Goal: Task Accomplishment & Management: Use online tool/utility

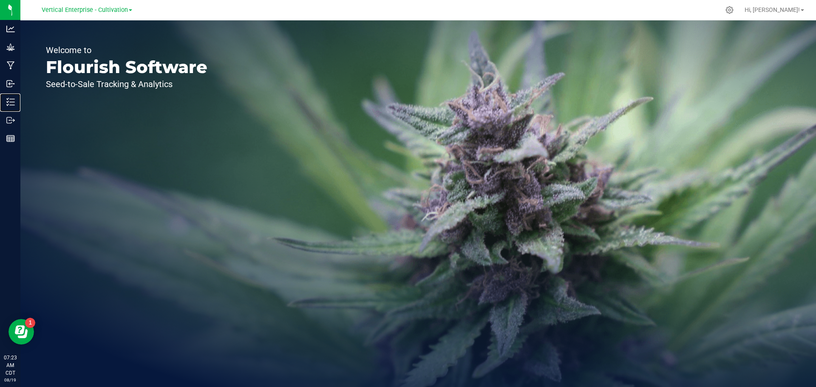
click at [0, 0] on p "Inventory" at bounding box center [0, 0] width 0 height 0
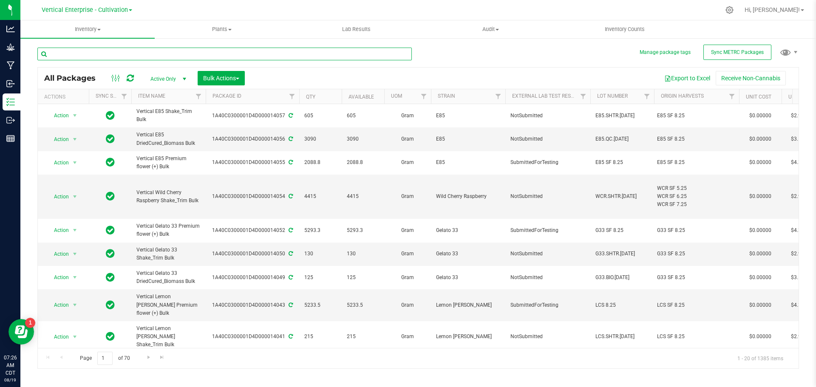
click at [57, 48] on input "text" at bounding box center [224, 54] width 375 height 13
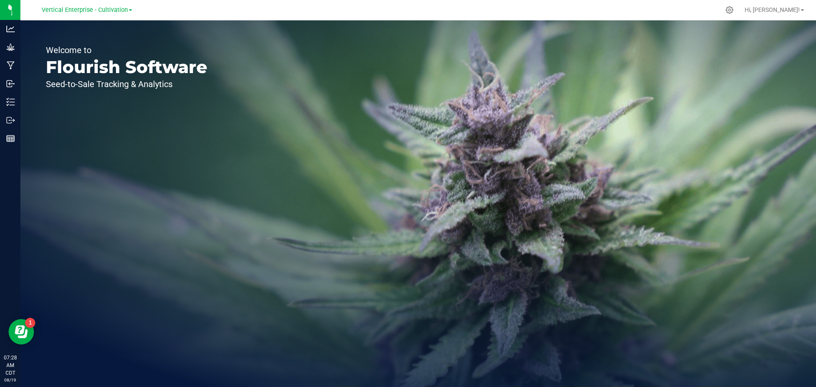
click at [108, 11] on span "Vertical Enterprise - Cultivation" at bounding box center [85, 9] width 86 height 7
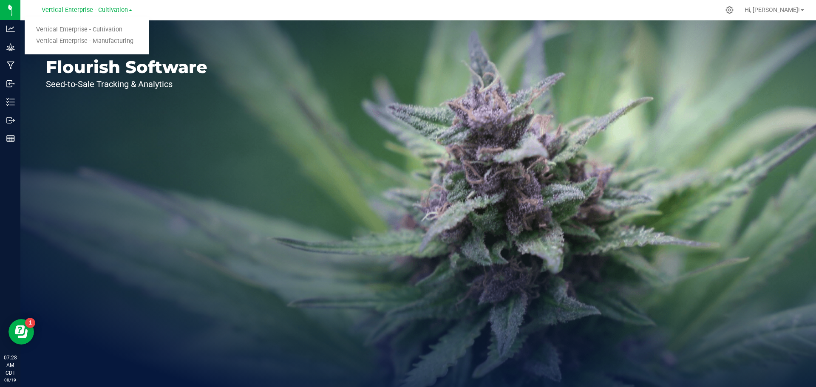
click at [113, 46] on link "Vertical Enterprise - Manufacturing" at bounding box center [87, 41] width 124 height 11
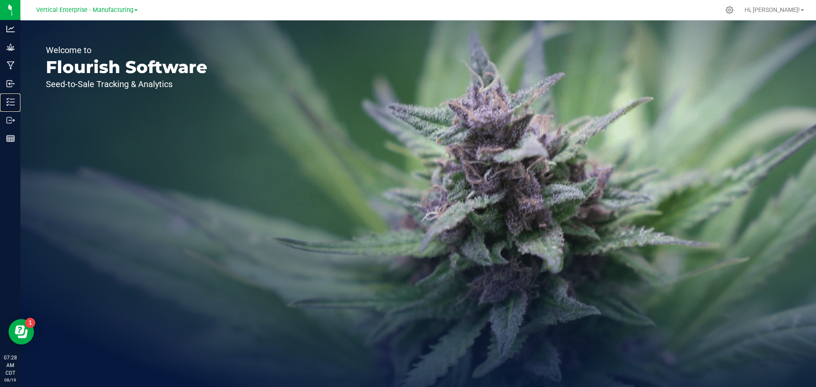
click at [0, 0] on p "Inventory" at bounding box center [0, 0] width 0 height 0
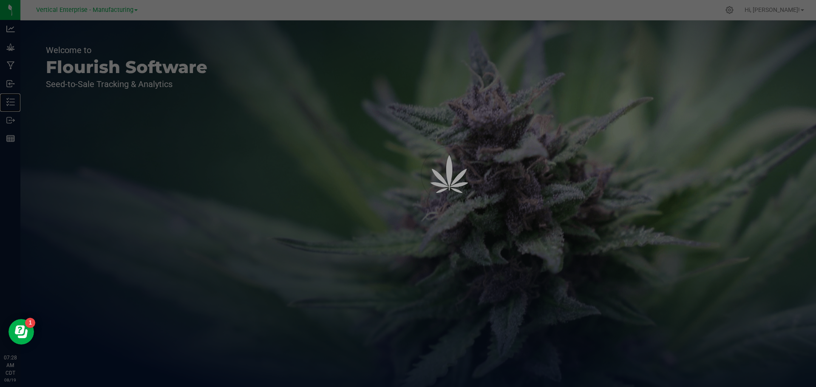
click at [0, 0] on p "Inventory" at bounding box center [0, 0] width 0 height 0
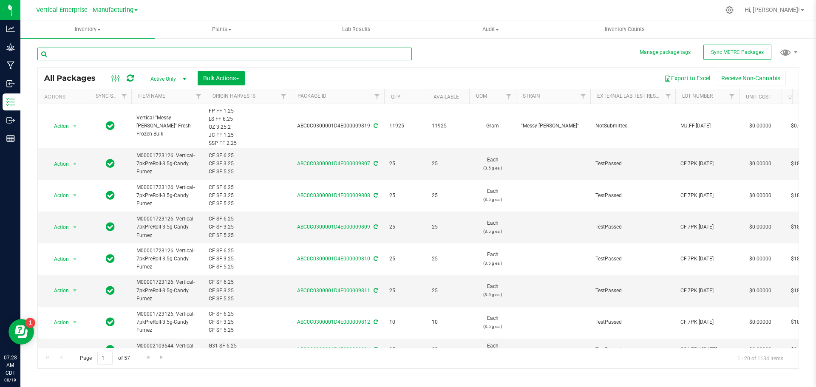
click at [137, 58] on input "text" at bounding box center [224, 54] width 375 height 13
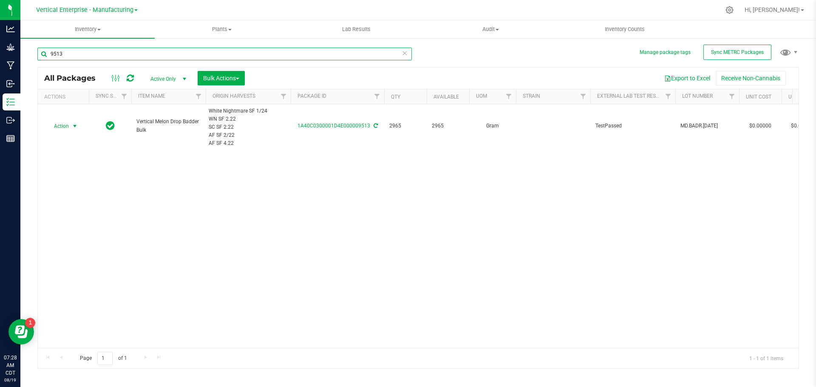
type input "9513"
click at [61, 128] on span "Action" at bounding box center [57, 126] width 23 height 12
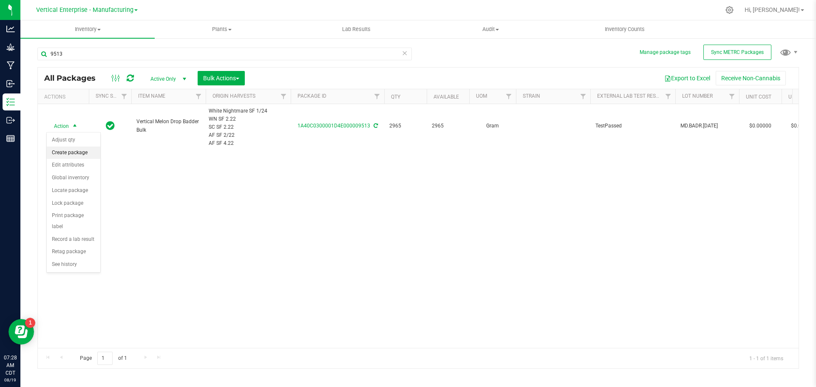
click at [58, 156] on li "Create package" at bounding box center [74, 153] width 54 height 13
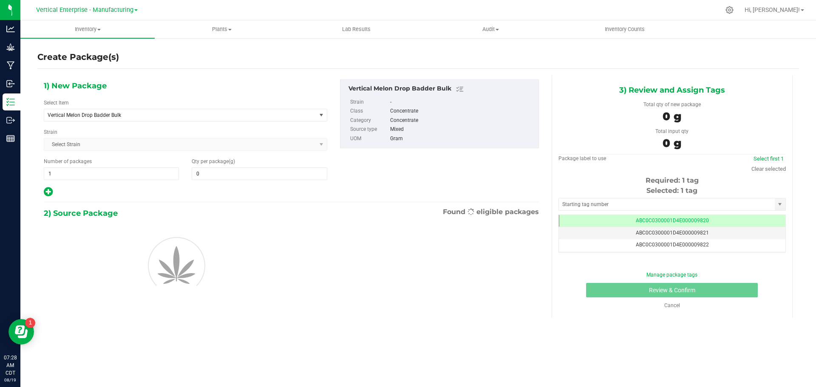
type input "0.0000"
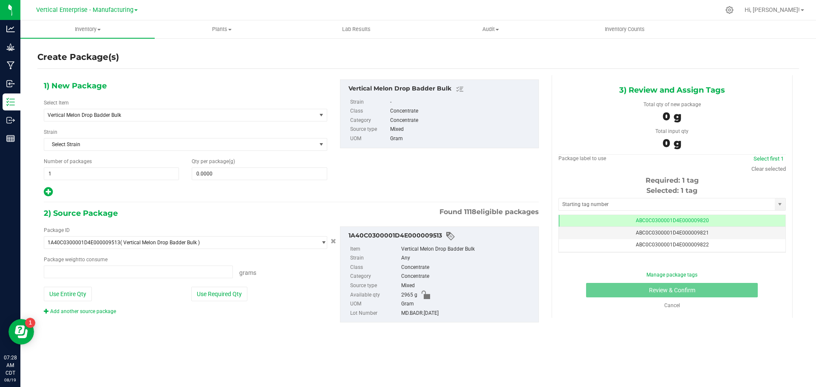
type input "0.0000 g"
click at [102, 119] on span "Vertical Melon Drop Badder Bulk" at bounding box center [180, 115] width 272 height 12
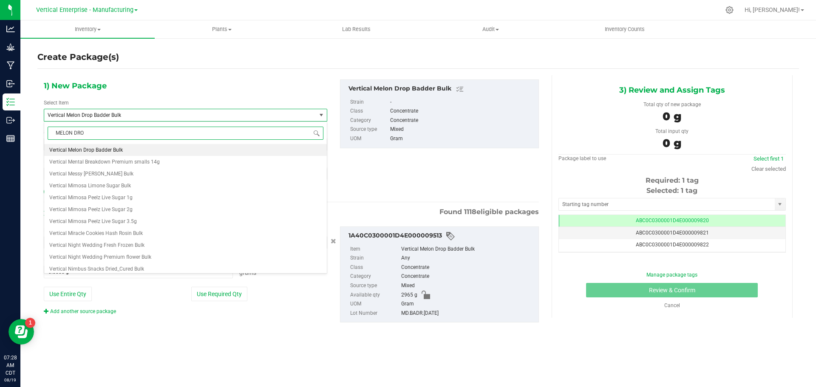
type input "MELON DROP"
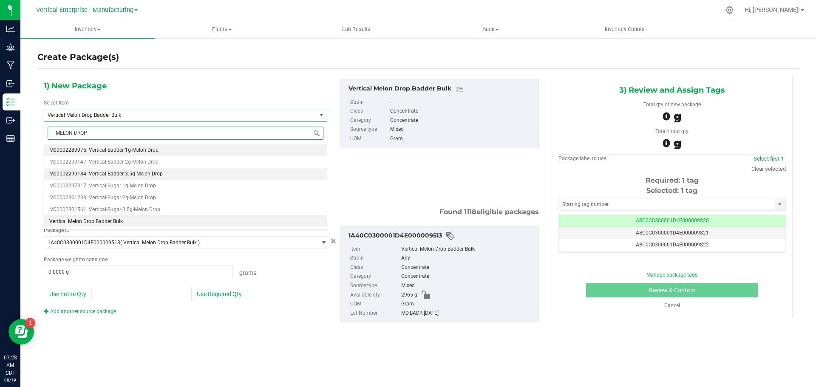
click at [133, 169] on li "M00002290184: Vertical-Badder-3.5g-Melon Drop" at bounding box center [185, 174] width 283 height 12
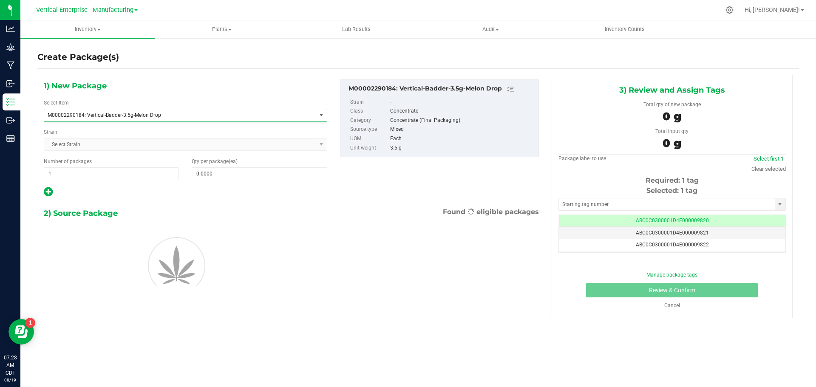
type input "0"
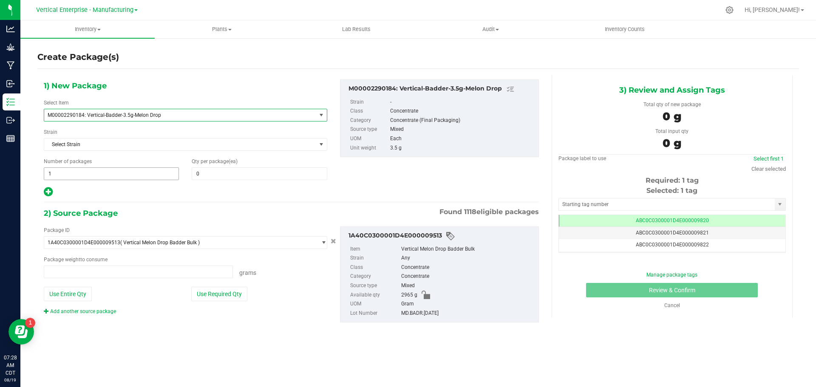
type input "0.0000 g"
click at [69, 174] on span "1 1" at bounding box center [111, 173] width 135 height 13
type input "15"
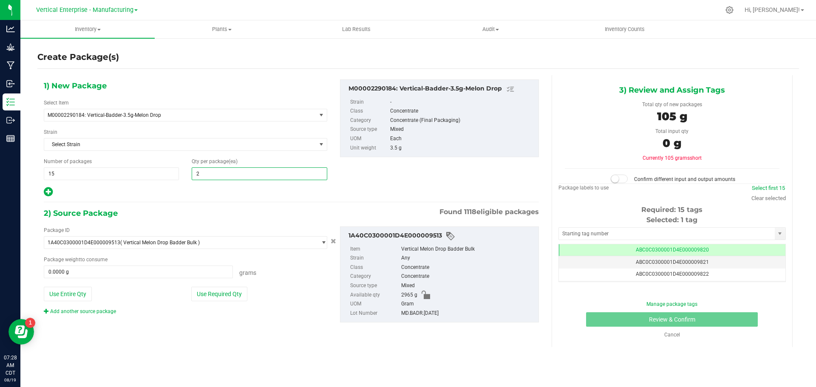
type input "20"
click at [204, 297] on button "Use Required Qty" at bounding box center [219, 294] width 56 height 14
type input "1050.0000 g"
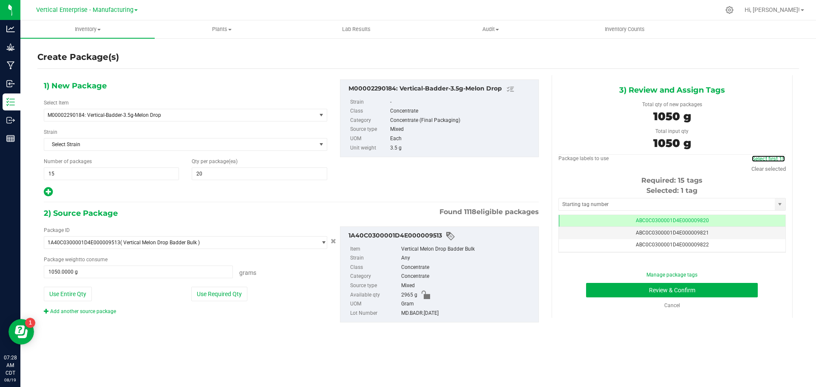
click at [776, 161] on link "Select first 15" at bounding box center [768, 159] width 33 height 6
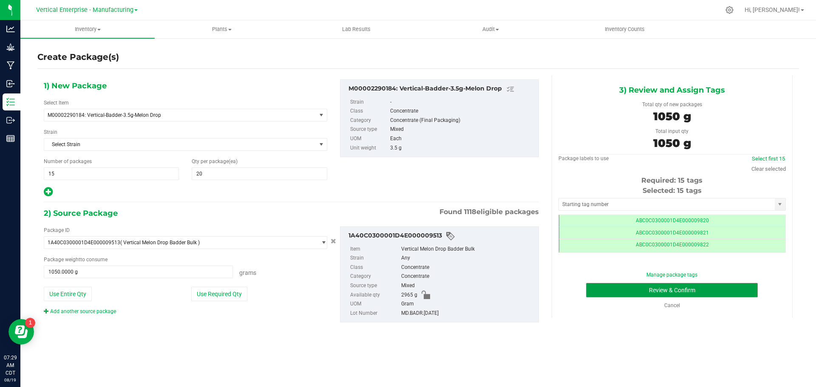
click at [712, 291] on button "Review & Confirm" at bounding box center [672, 290] width 172 height 14
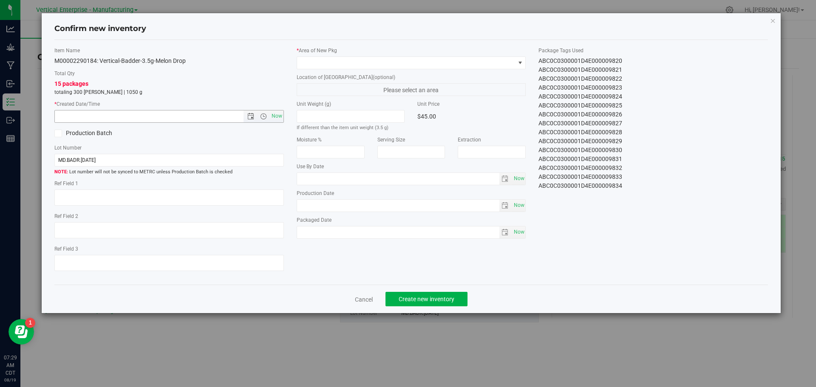
click at [279, 118] on span "Now" at bounding box center [277, 116] width 14 height 12
type input "8/19/2025 7:29 AM"
click at [321, 57] on span at bounding box center [406, 63] width 218 height 12
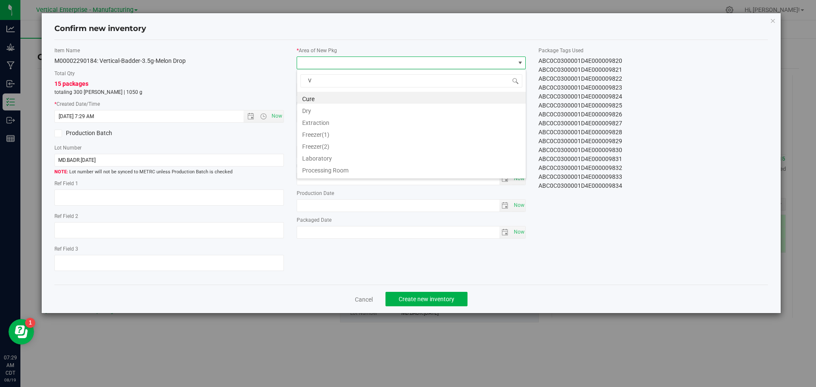
type input "VA"
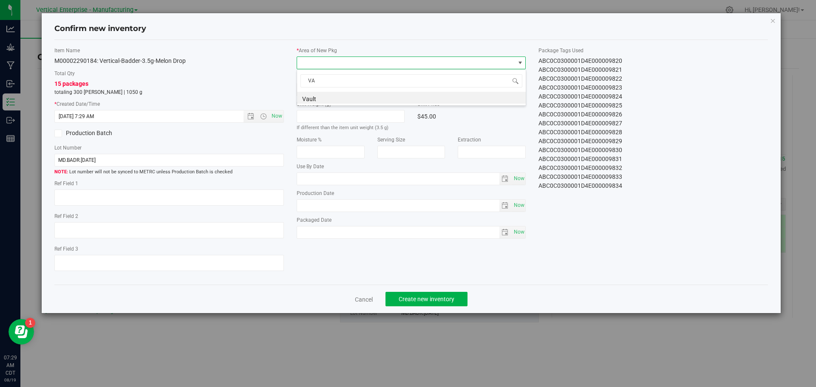
click at [308, 94] on li "Vault" at bounding box center [411, 98] width 229 height 12
click at [408, 298] on span "Create new inventory" at bounding box center [427, 299] width 56 height 7
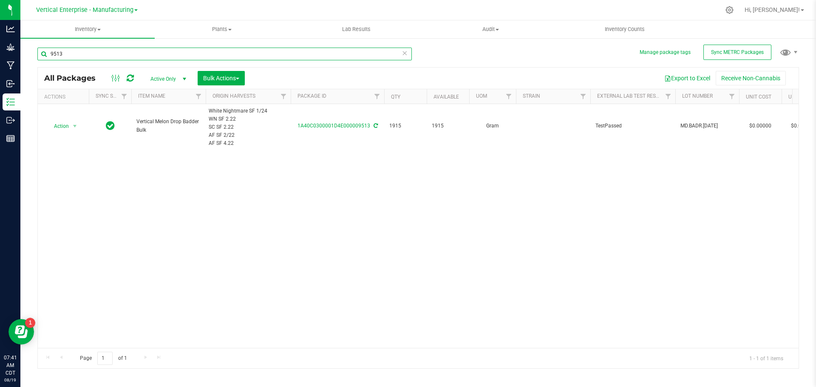
click at [97, 58] on input "9513" at bounding box center [224, 54] width 375 height 13
